Goal: Information Seeking & Learning: Learn about a topic

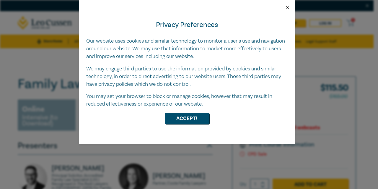
click at [287, 6] on button "Close" at bounding box center [286, 7] width 5 height 5
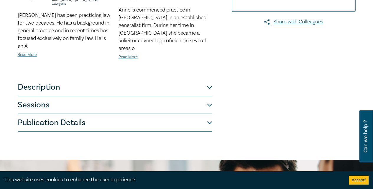
scroll to position [195, 0]
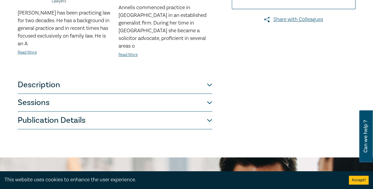
click at [105, 77] on button "Description" at bounding box center [115, 85] width 195 height 18
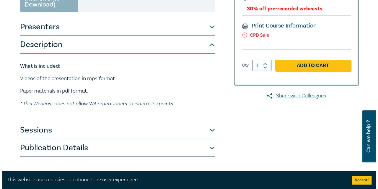
scroll to position [118, 0]
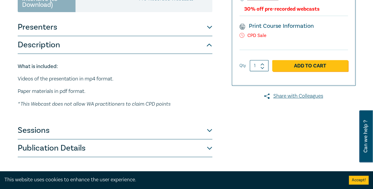
click at [115, 35] on button "Presenters" at bounding box center [115, 27] width 195 height 18
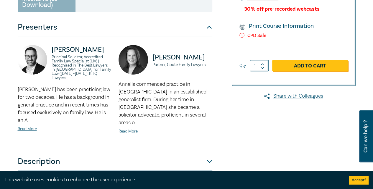
click at [130, 128] on link "Read More" at bounding box center [128, 130] width 19 height 5
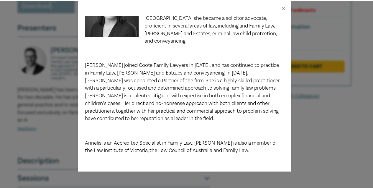
scroll to position [0, 0]
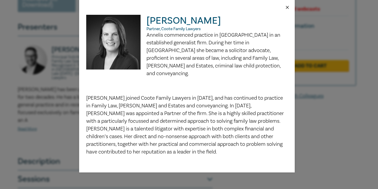
click at [286, 6] on button "Close" at bounding box center [286, 7] width 5 height 5
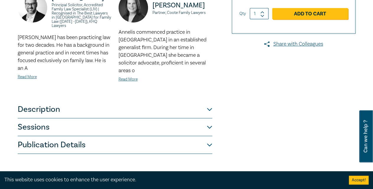
scroll to position [171, 0]
click at [199, 118] on button "Sessions" at bounding box center [115, 127] width 195 height 18
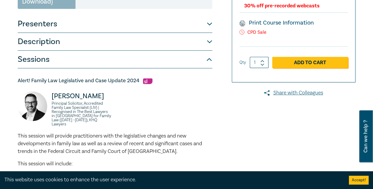
scroll to position [121, 0]
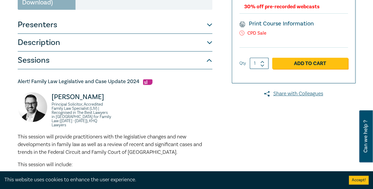
click at [181, 47] on button "Description" at bounding box center [115, 43] width 195 height 18
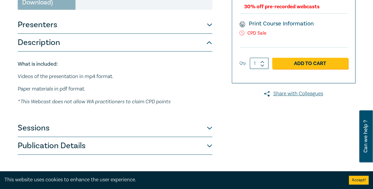
click at [182, 27] on button "Presenters" at bounding box center [115, 25] width 195 height 18
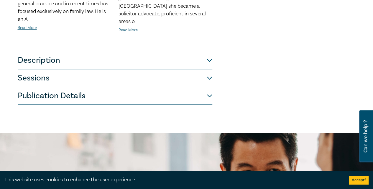
scroll to position [220, 0]
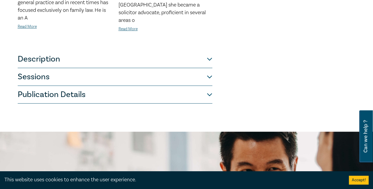
click at [179, 54] on button "Description" at bounding box center [115, 59] width 195 height 18
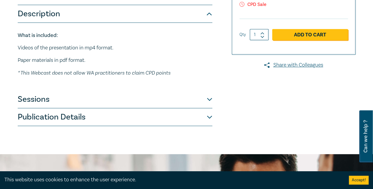
scroll to position [149, 0]
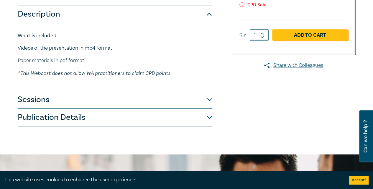
click at [171, 95] on button "Sessions" at bounding box center [115, 100] width 195 height 18
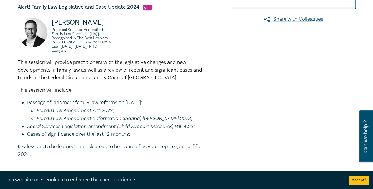
scroll to position [317, 0]
